Goal: Find specific fact: Find specific fact

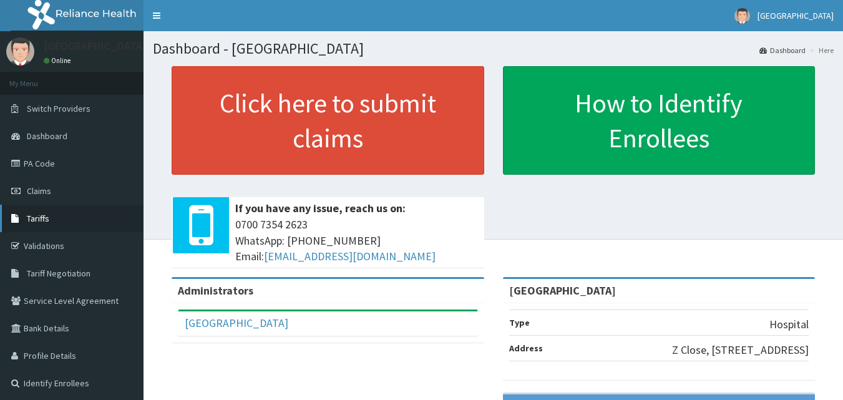
click at [56, 213] on link "Tariffs" at bounding box center [71, 218] width 143 height 27
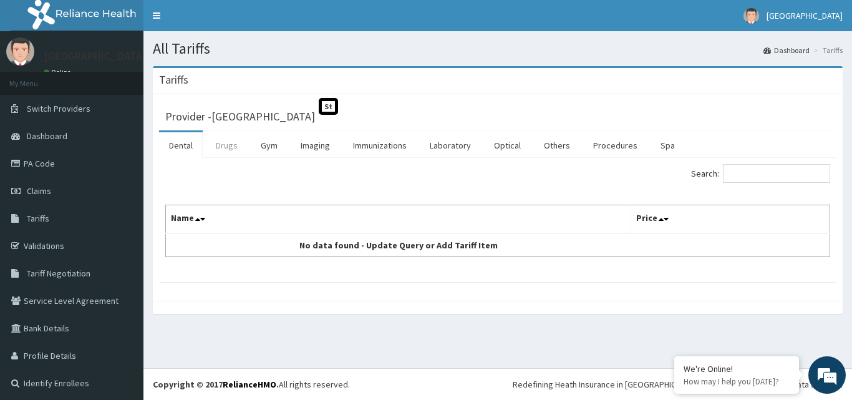
click at [223, 145] on link "Drugs" at bounding box center [227, 145] width 42 height 26
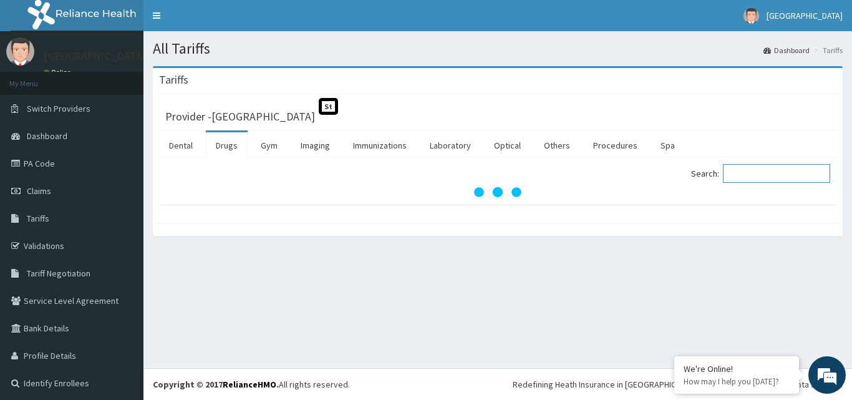
click at [780, 171] on input "Search:" at bounding box center [776, 173] width 107 height 19
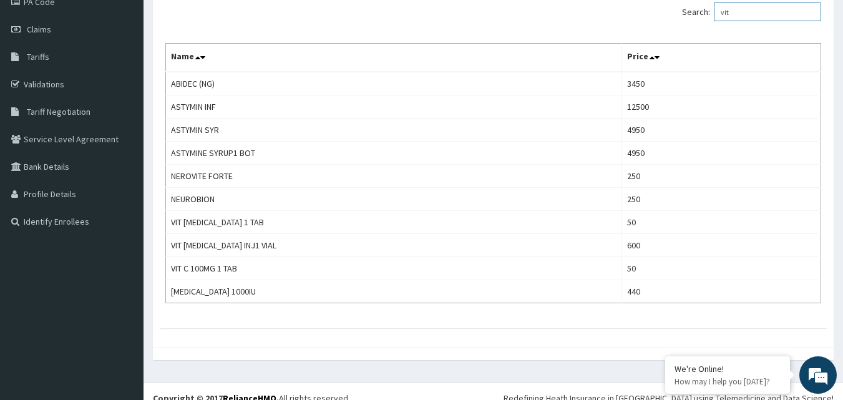
scroll to position [175, 0]
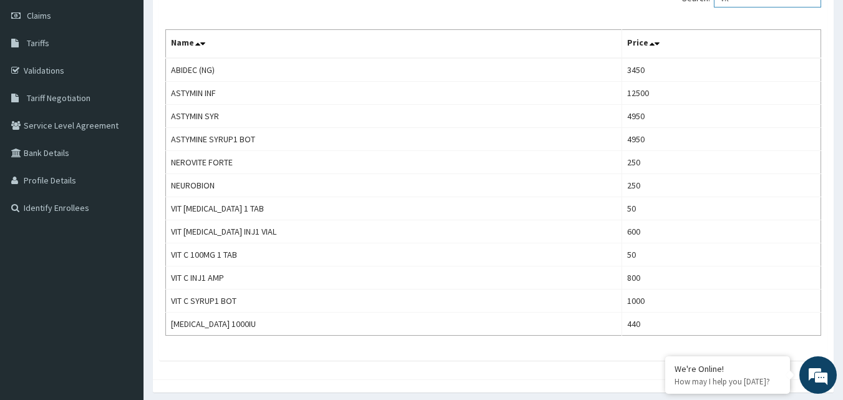
type input "vit"
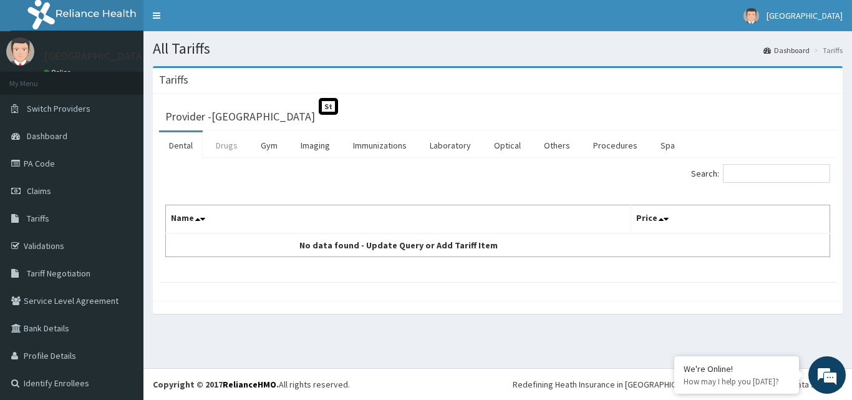
click at [238, 146] on link "Drugs" at bounding box center [227, 145] width 42 height 26
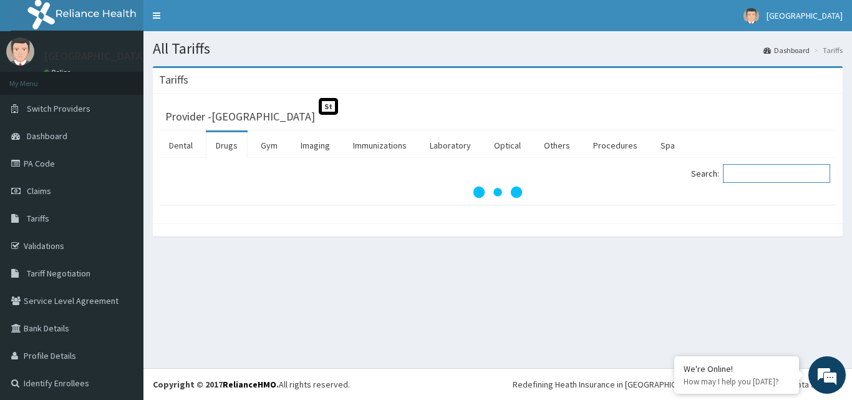
click at [788, 175] on input "Search:" at bounding box center [776, 173] width 107 height 19
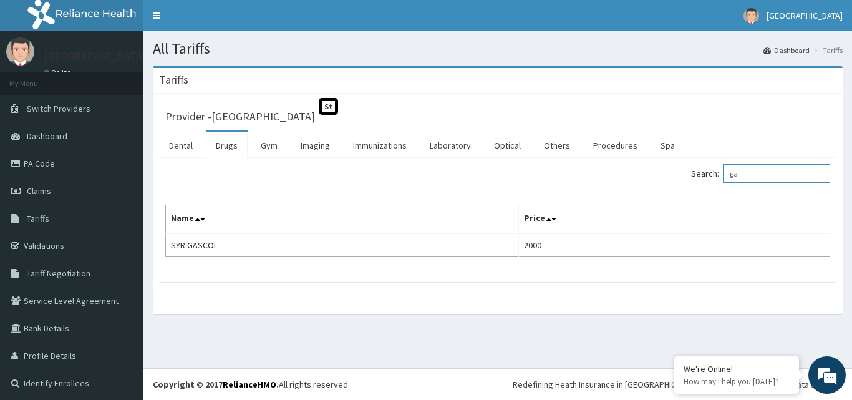
type input "g"
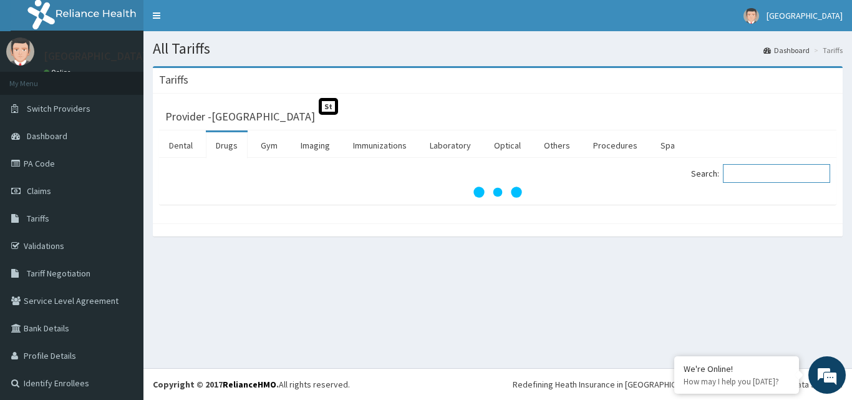
type input "m"
type input "clotri"
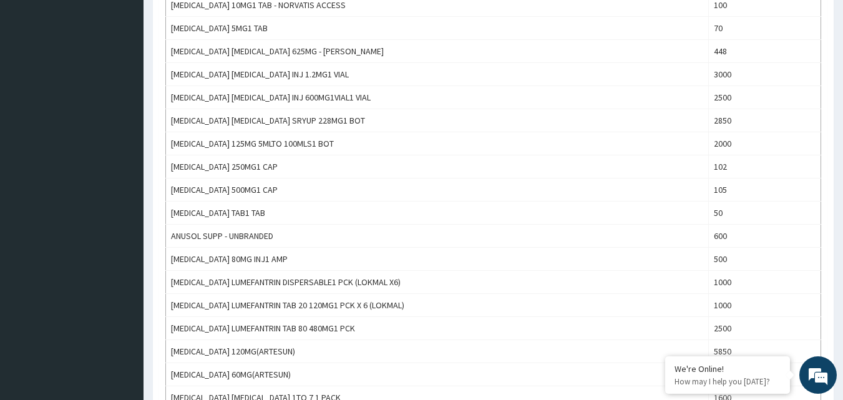
scroll to position [60, 0]
